Goal: Check status: Check status

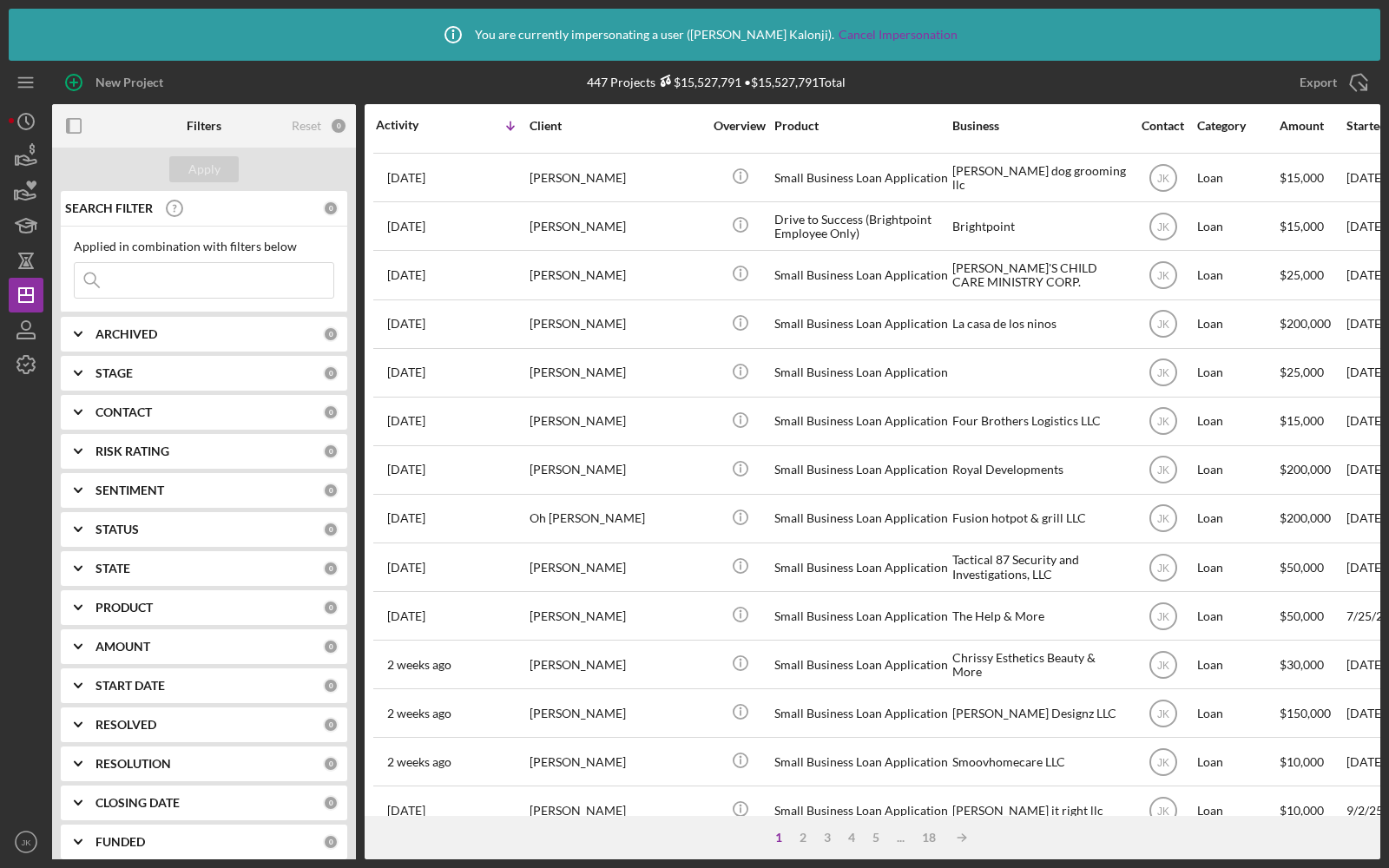
scroll to position [541, 0]
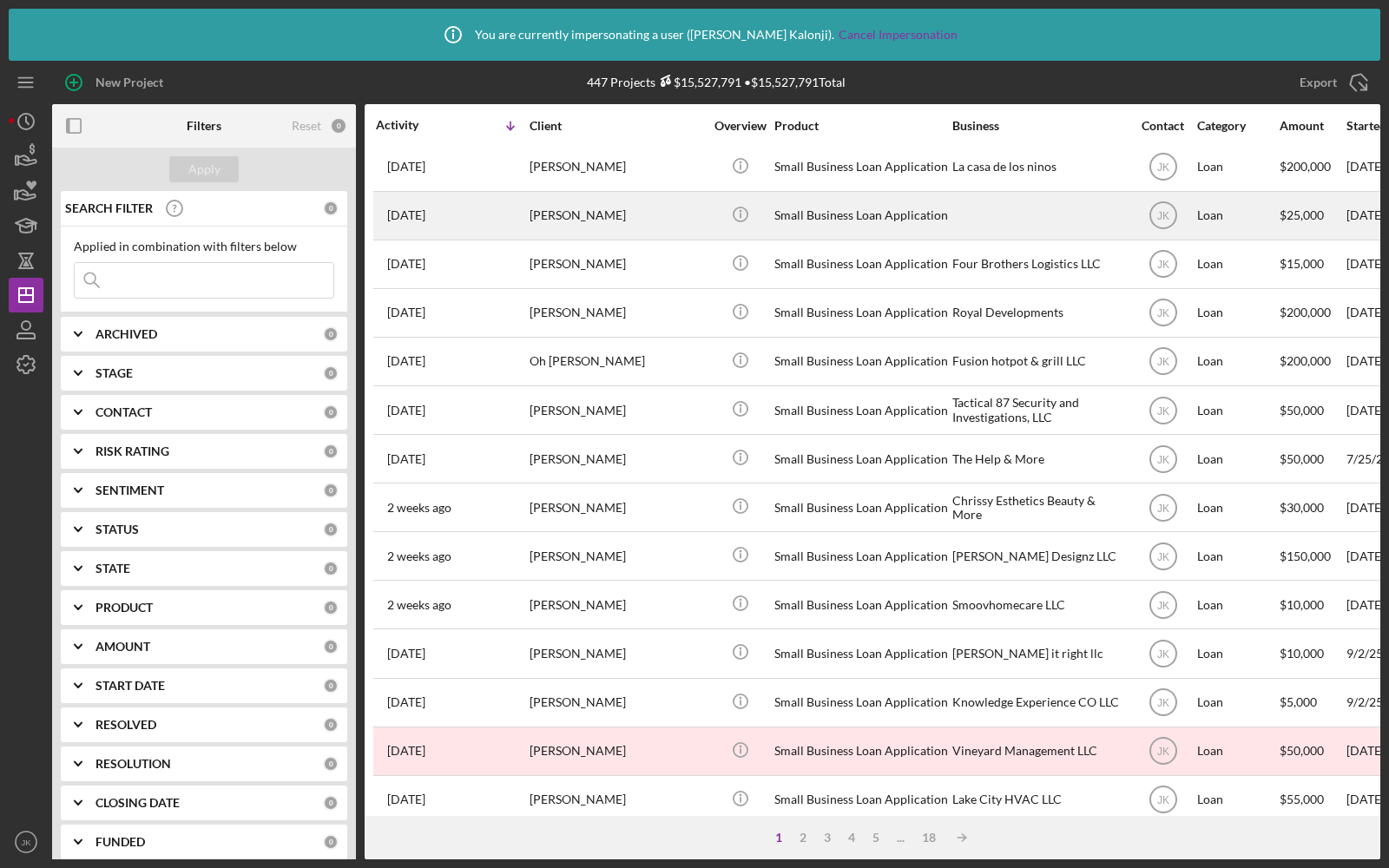
click at [664, 204] on div "[PERSON_NAME]" at bounding box center [617, 215] width 174 height 46
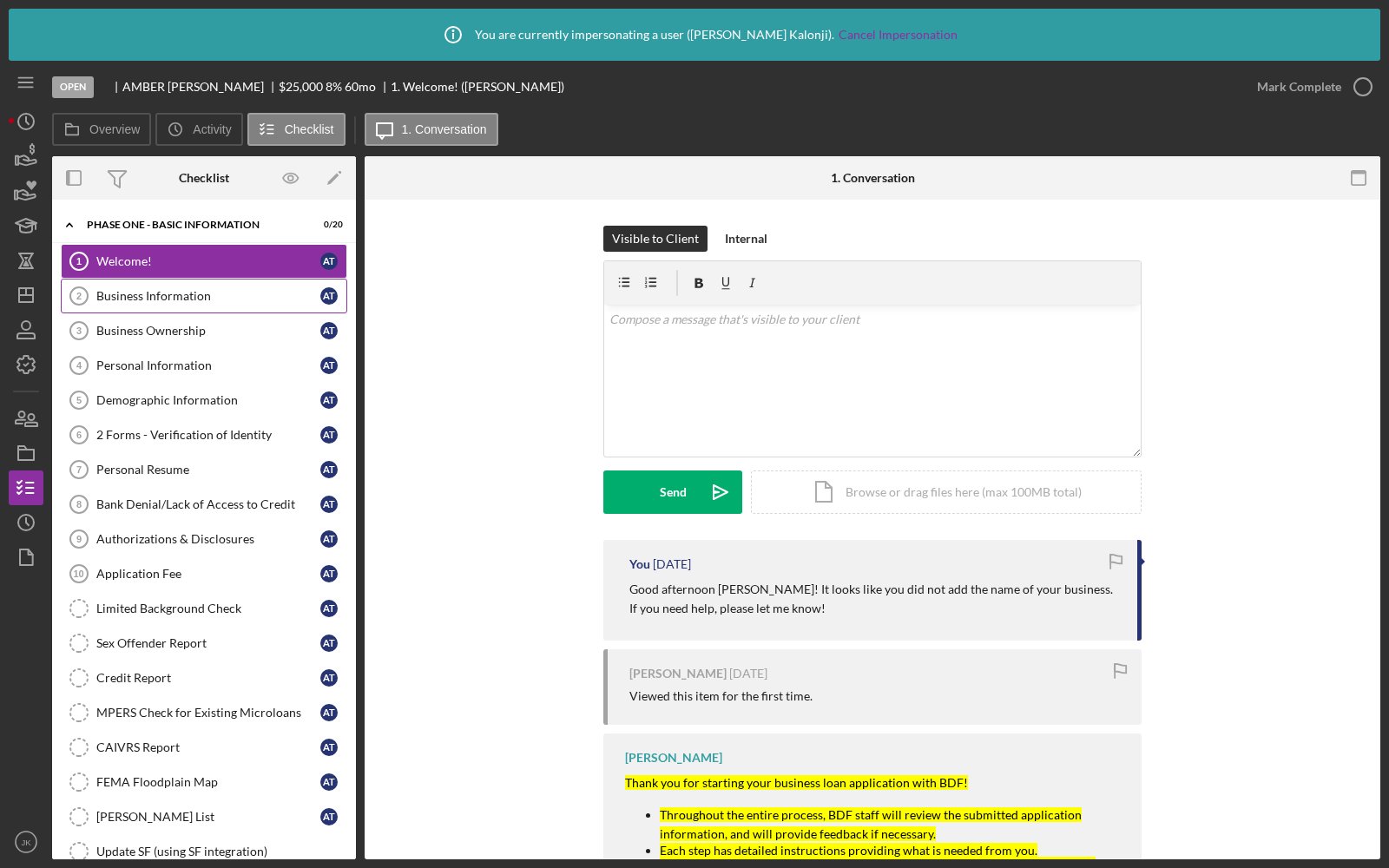
click at [169, 304] on link "Business Information 2 Business Information A T" at bounding box center [204, 296] width 287 height 35
